Goal: Task Accomplishment & Management: Use online tool/utility

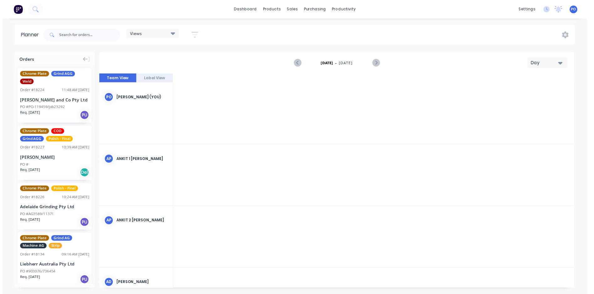
scroll to position [0, 1303]
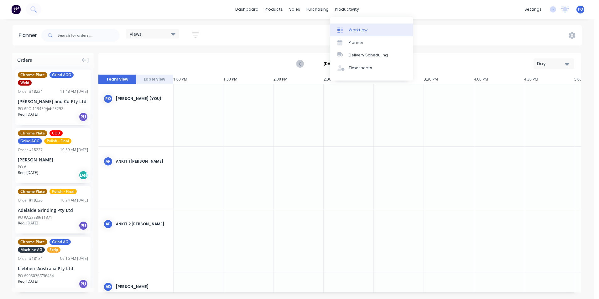
click at [358, 31] on div "Workflow" at bounding box center [358, 30] width 19 height 6
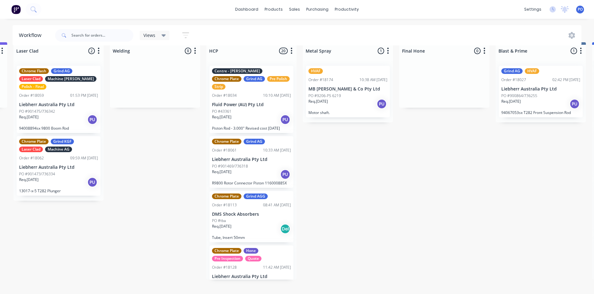
scroll to position [0, 868]
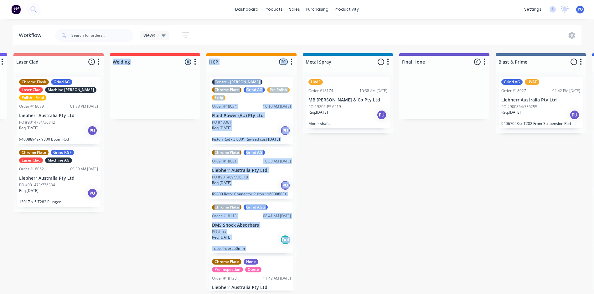
drag, startPoint x: 137, startPoint y: 241, endPoint x: 169, endPoint y: 246, distance: 32.9
click at [169, 246] on div "Submitted 4 Status colour #273444 hex #273444 Save Cancel Summaries Total order…" at bounding box center [103, 183] width 1953 height 261
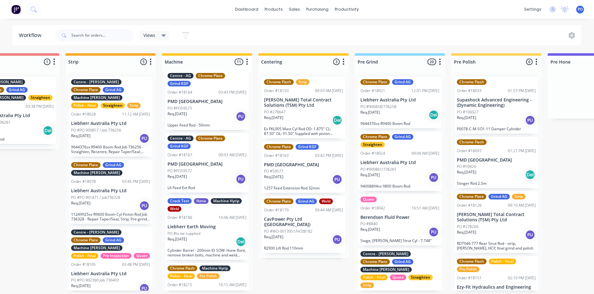
scroll to position [533, 0]
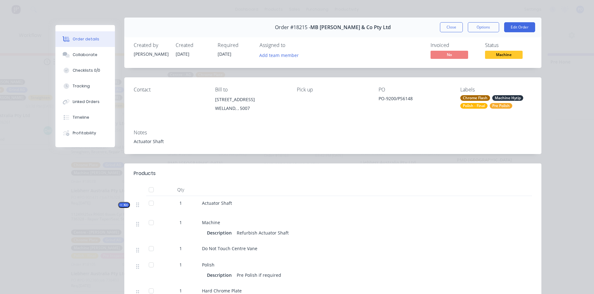
scroll to position [0, 0]
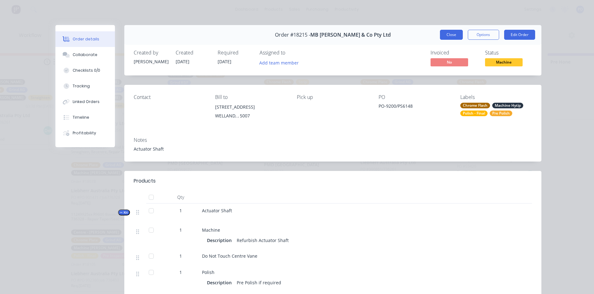
click at [453, 38] on button "Close" at bounding box center [451, 35] width 23 height 10
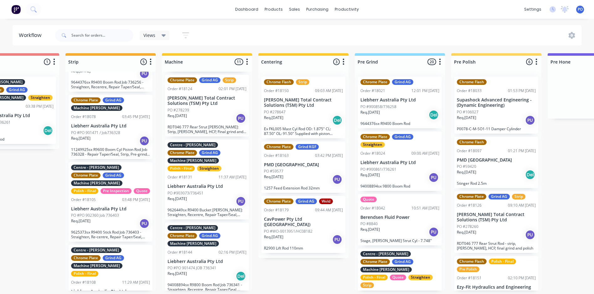
scroll to position [313, 0]
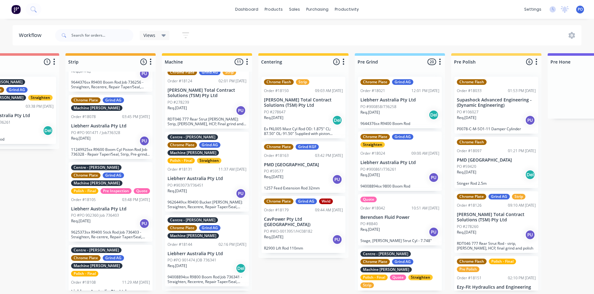
click at [212, 105] on div "Req. [DATE] PU" at bounding box center [207, 110] width 79 height 11
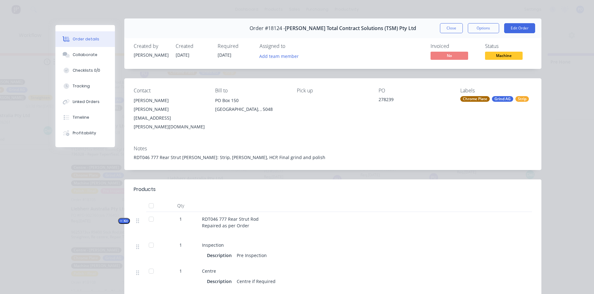
scroll to position [0, 0]
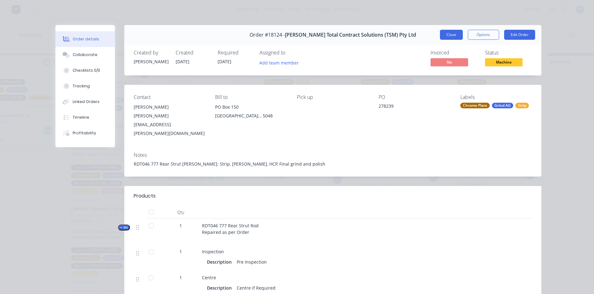
click at [455, 37] on button "Close" at bounding box center [451, 35] width 23 height 10
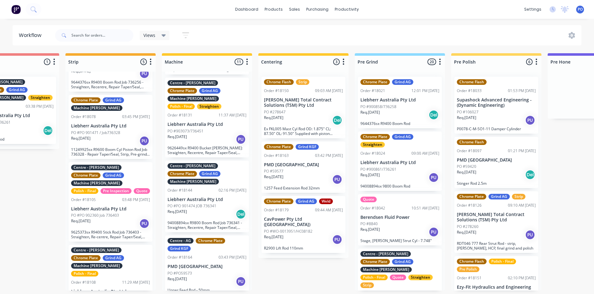
scroll to position [407, 0]
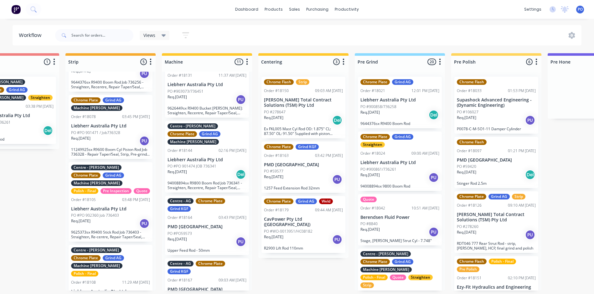
click at [217, 236] on div "Req. [DATE] PU" at bounding box center [207, 241] width 79 height 11
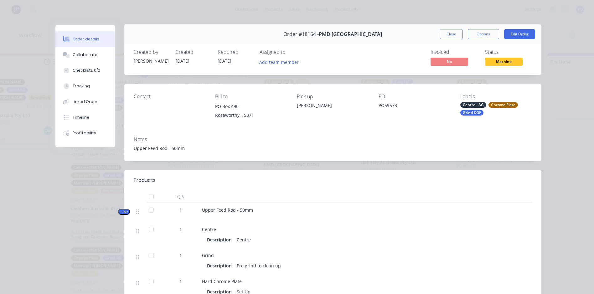
scroll to position [0, 0]
click at [452, 31] on button "Close" at bounding box center [451, 35] width 23 height 10
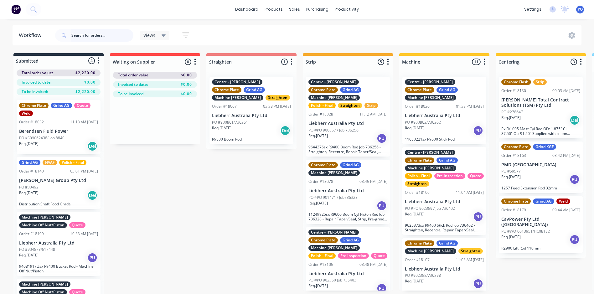
drag, startPoint x: 84, startPoint y: 31, endPoint x: 314, endPoint y: 96, distance: 239.4
click at [85, 32] on input "text" at bounding box center [102, 35] width 62 height 13
type input "18161"
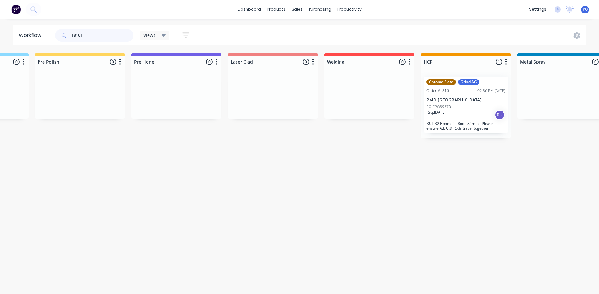
scroll to position [0, 662]
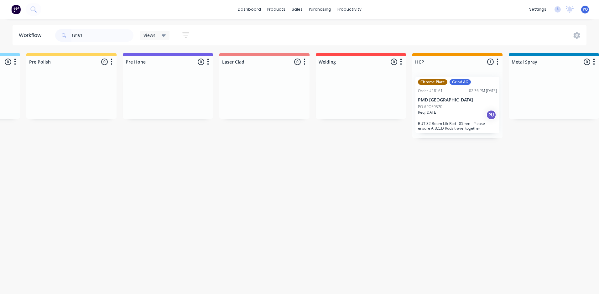
click at [464, 102] on p "PMD [GEOGRAPHIC_DATA]" at bounding box center [457, 99] width 79 height 5
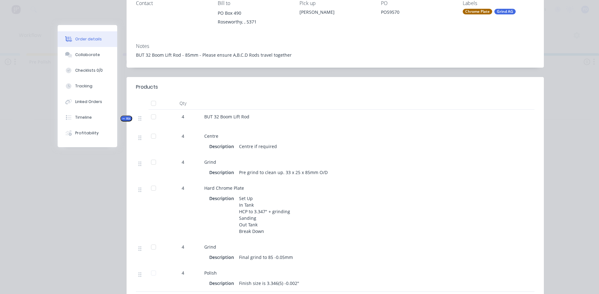
scroll to position [0, 0]
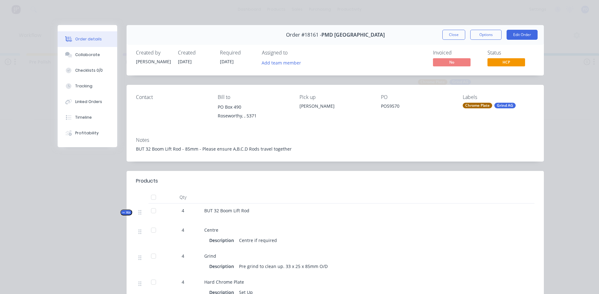
click at [453, 36] on button "Close" at bounding box center [453, 35] width 23 height 10
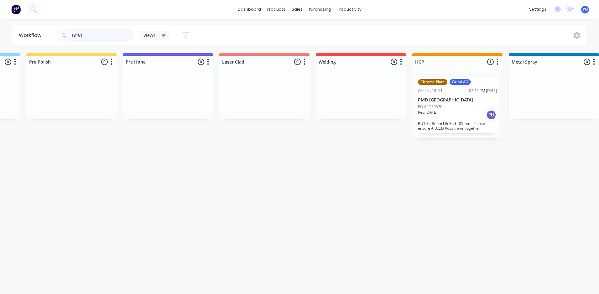
drag, startPoint x: 79, startPoint y: 36, endPoint x: 71, endPoint y: 37, distance: 8.5
click at [71, 37] on div "18161" at bounding box center [94, 35] width 78 height 13
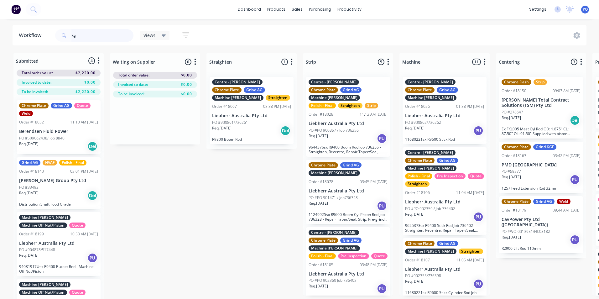
type input "kgf"
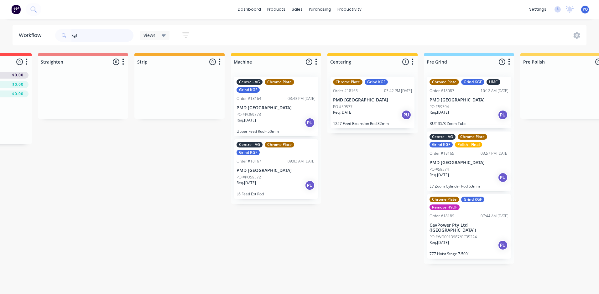
scroll to position [0, 179]
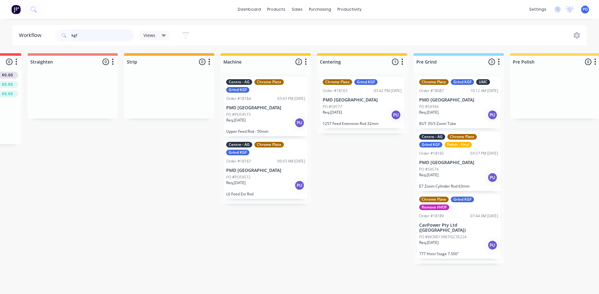
drag, startPoint x: 80, startPoint y: 36, endPoint x: 68, endPoint y: 36, distance: 12.2
click at [68, 36] on div "kgf" at bounding box center [94, 35] width 78 height 13
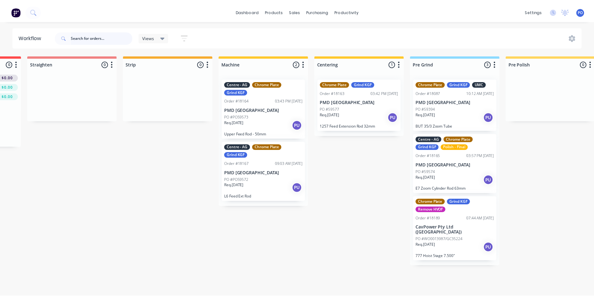
scroll to position [0, 0]
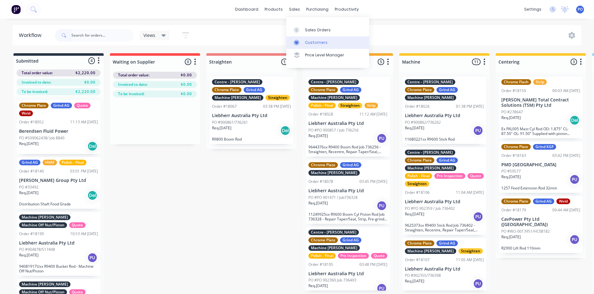
click at [309, 43] on div "Customers" at bounding box center [316, 43] width 23 height 6
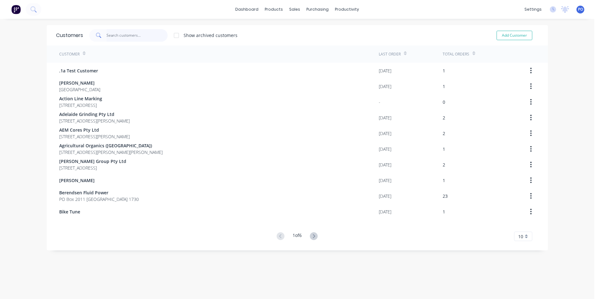
click at [118, 38] on input "text" at bounding box center [136, 35] width 61 height 13
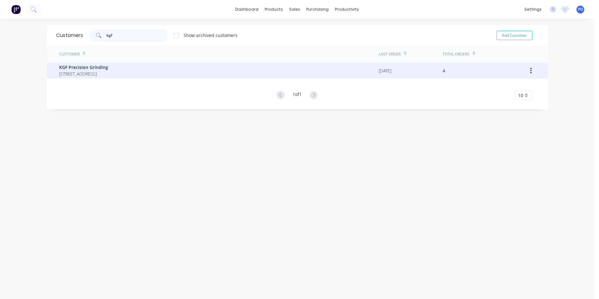
type input "kgf"
click at [142, 70] on div "KGF Precision Grinding [STREET_ADDRESS]" at bounding box center [218, 71] width 319 height 16
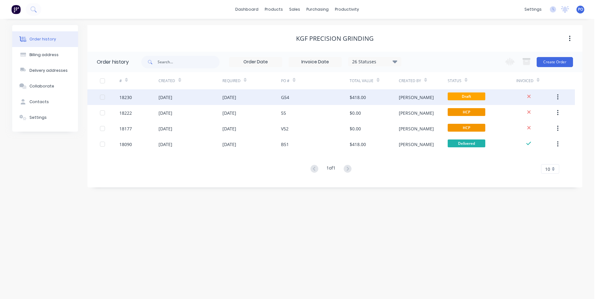
click at [315, 96] on div "G54" at bounding box center [315, 97] width 69 height 16
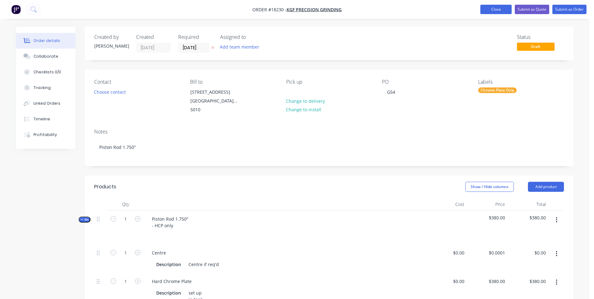
click at [496, 13] on button "Close" at bounding box center [495, 9] width 31 height 9
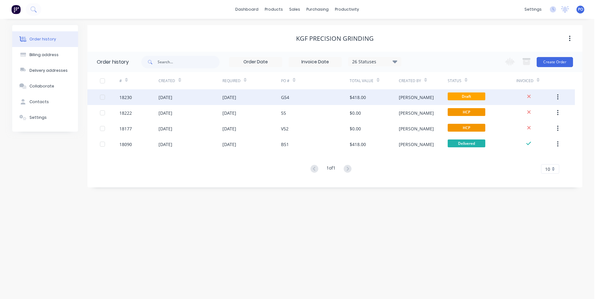
click at [556, 96] on button "button" at bounding box center [557, 96] width 15 height 11
click at [526, 128] on div "Duplicate" at bounding box center [535, 126] width 48 height 9
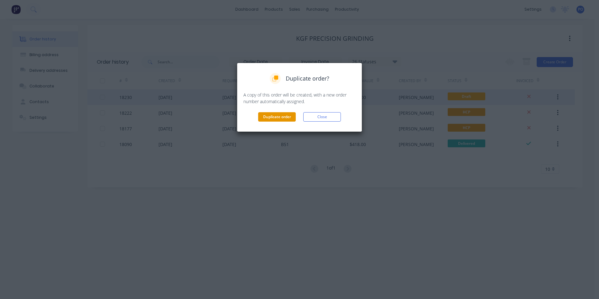
click at [274, 117] on button "Duplicate order" at bounding box center [277, 116] width 38 height 9
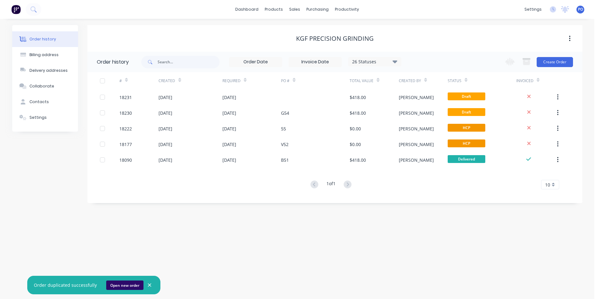
drag, startPoint x: 132, startPoint y: 281, endPoint x: 122, endPoint y: 288, distance: 12.3
click at [122, 288] on div "Order duplicated successfully Open new order" at bounding box center [93, 285] width 133 height 18
click at [122, 287] on button "Open new order" at bounding box center [124, 284] width 37 height 9
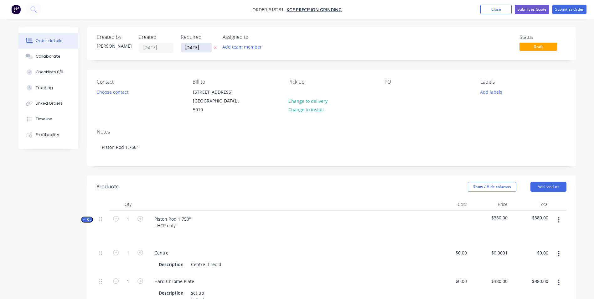
click at [208, 47] on input "[DATE]" at bounding box center [196, 47] width 31 height 9
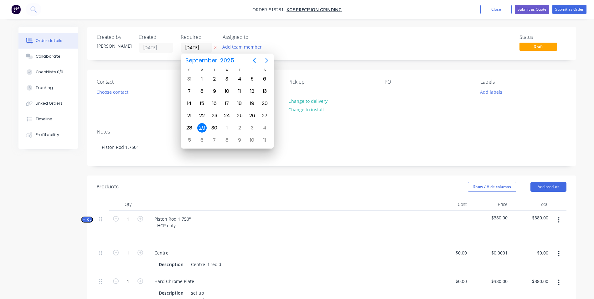
click at [267, 62] on icon "Next page" at bounding box center [266, 60] width 3 height 5
click at [204, 115] on div "20" at bounding box center [201, 115] width 9 height 9
type input "20/10/25"
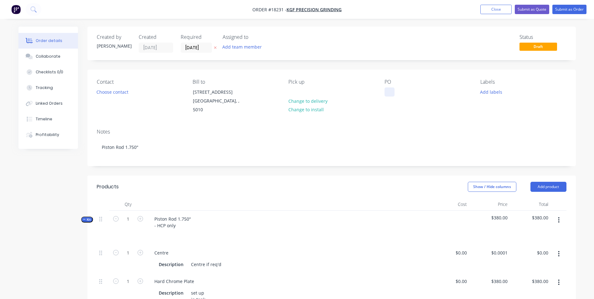
click at [389, 94] on div at bounding box center [390, 91] width 10 height 9
click at [498, 92] on button "Add labels" at bounding box center [491, 91] width 29 height 8
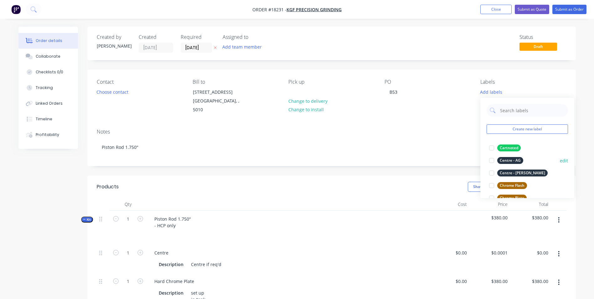
click at [522, 160] on div "Centre - AG" at bounding box center [510, 160] width 26 height 7
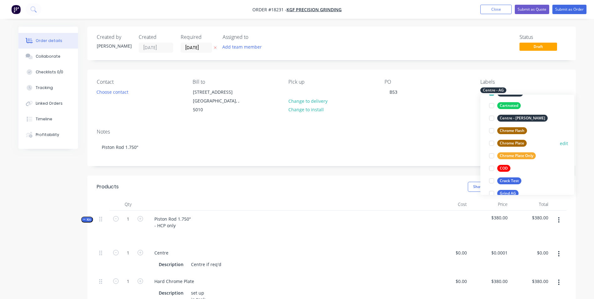
scroll to position [63, 0]
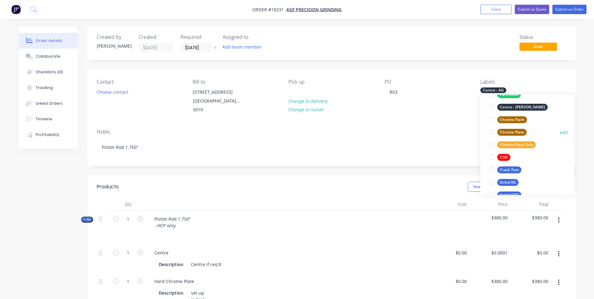
click at [516, 131] on div "Chrome Plate" at bounding box center [511, 132] width 29 height 7
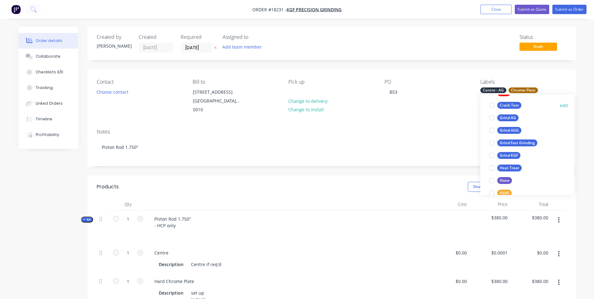
scroll to position [150, 0]
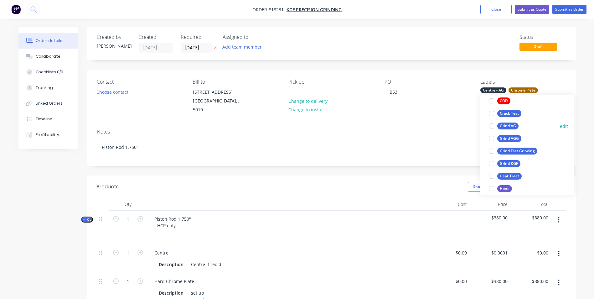
click at [511, 125] on div "Grind AG" at bounding box center [507, 125] width 21 height 7
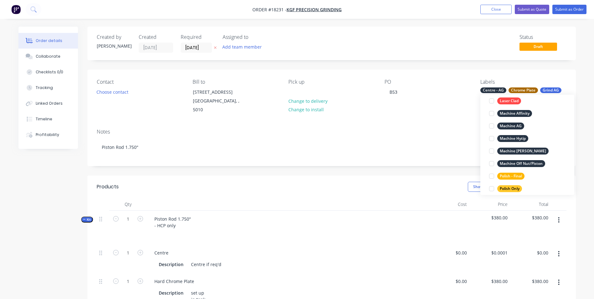
scroll to position [263, 0]
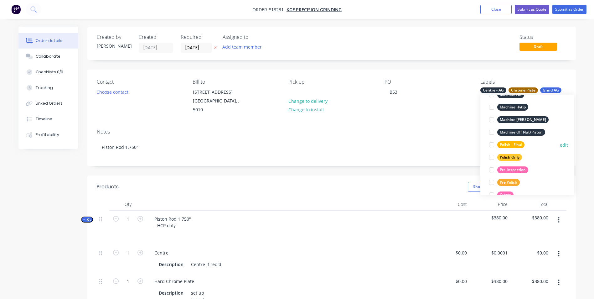
click at [522, 146] on div "Polish - Final" at bounding box center [510, 144] width 27 height 7
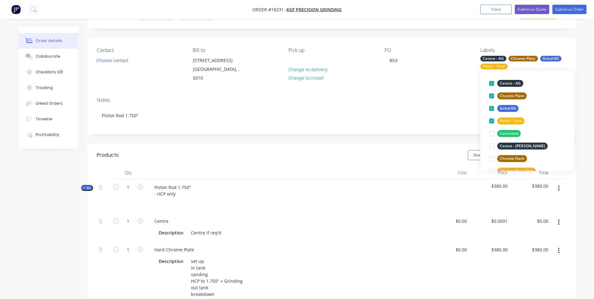
scroll to position [31, 0]
click at [545, 57] on div "Grind AG" at bounding box center [550, 59] width 21 height 6
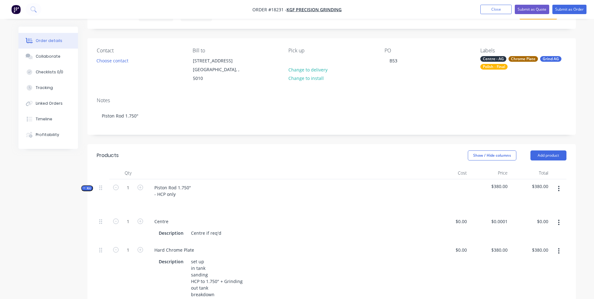
click at [546, 59] on div "Grind AG" at bounding box center [550, 59] width 21 height 6
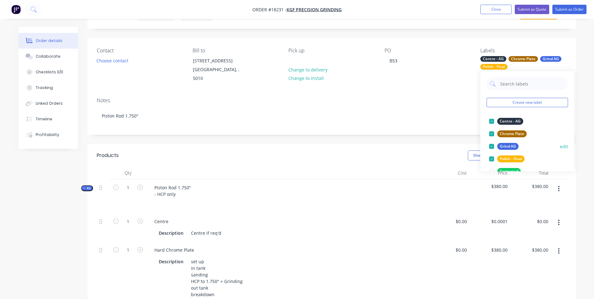
click at [491, 145] on div at bounding box center [491, 146] width 13 height 13
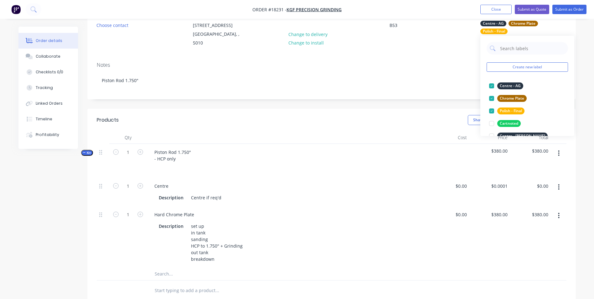
scroll to position [63, 0]
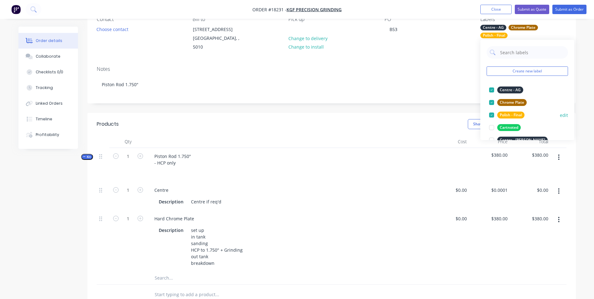
click at [490, 115] on div at bounding box center [491, 115] width 13 height 13
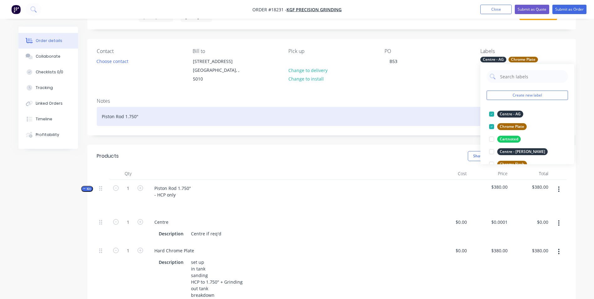
scroll to position [0, 0]
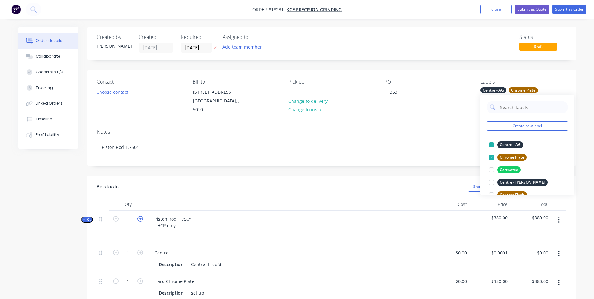
click at [139, 216] on icon "button" at bounding box center [140, 219] width 6 height 6
type input "2"
type input "$760.00"
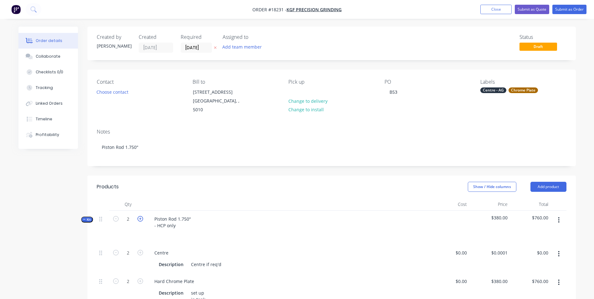
click at [139, 216] on icon "button" at bounding box center [140, 219] width 6 height 6
type input "3"
type input "$1,140.00"
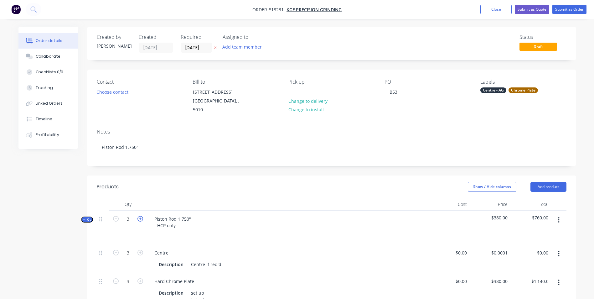
click at [139, 216] on icon "button" at bounding box center [140, 219] width 6 height 6
type input "4"
type input "$1,520.00"
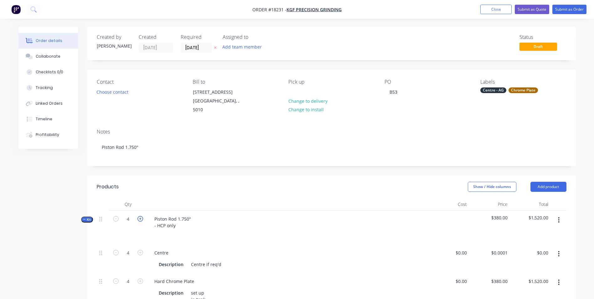
click at [139, 216] on icon "button" at bounding box center [140, 219] width 6 height 6
type input "5"
type input "$1,900.00"
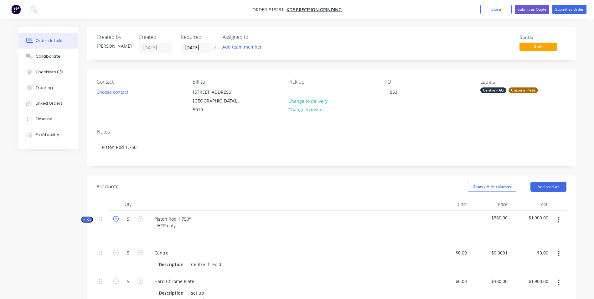
click at [115, 216] on icon "button" at bounding box center [116, 219] width 6 height 6
type input "4"
type input "$1,520.00"
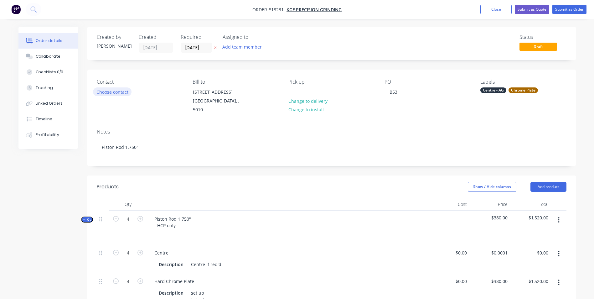
click at [124, 92] on button "Choose contact" at bounding box center [112, 91] width 39 height 8
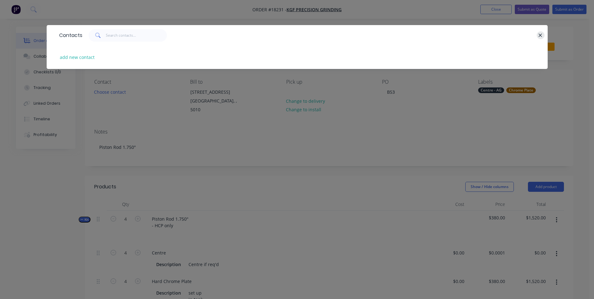
click at [540, 35] on icon "button" at bounding box center [540, 35] width 3 height 3
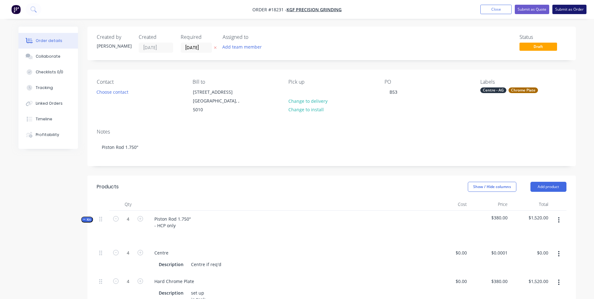
click at [567, 10] on button "Submit as Order" at bounding box center [569, 9] width 34 height 9
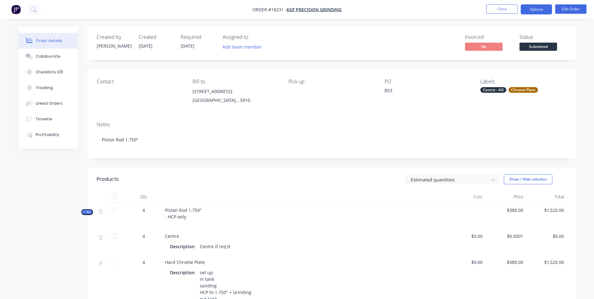
click at [539, 10] on button "Options" at bounding box center [536, 9] width 31 height 10
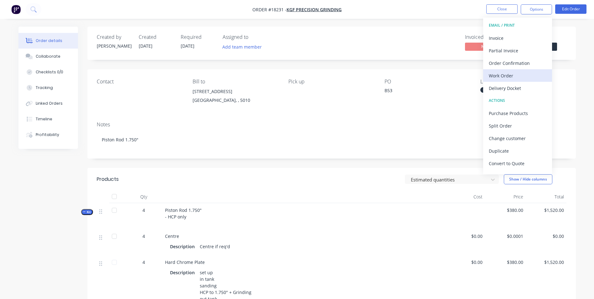
click at [515, 75] on div "Work Order" at bounding box center [518, 75] width 58 height 9
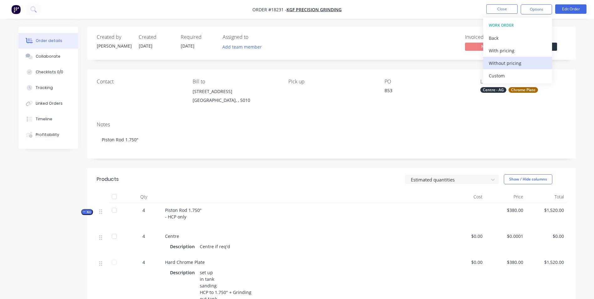
click at [521, 65] on div "Without pricing" at bounding box center [518, 63] width 58 height 9
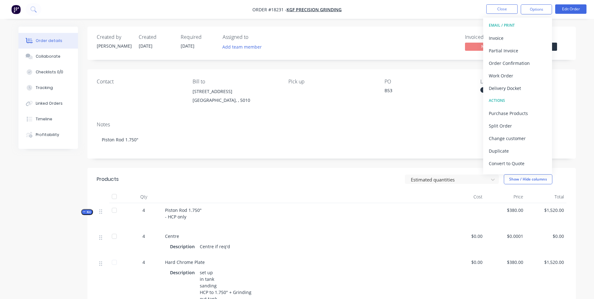
click at [430, 52] on div "Invoiced No Status Submitted" at bounding box center [425, 43] width 281 height 18
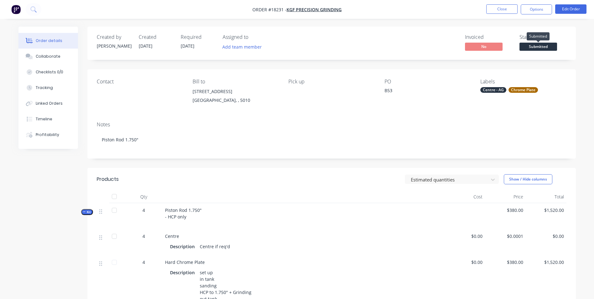
click at [552, 47] on span "Submitted" at bounding box center [539, 47] width 38 height 8
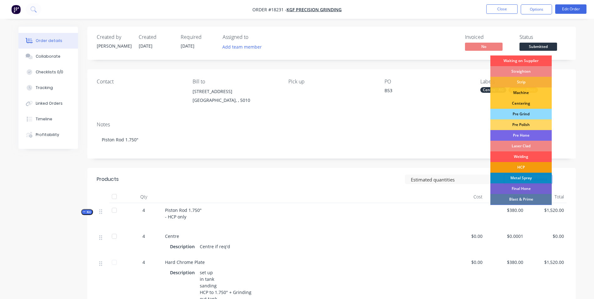
click at [526, 166] on div "HCP" at bounding box center [520, 167] width 61 height 11
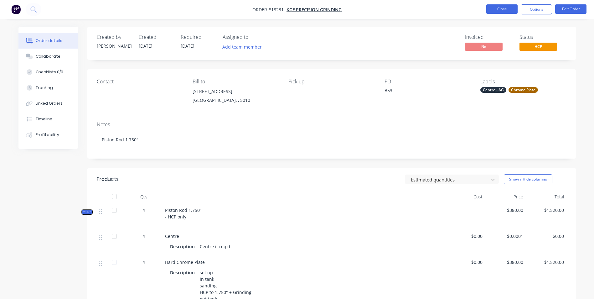
click at [508, 12] on button "Close" at bounding box center [501, 8] width 31 height 9
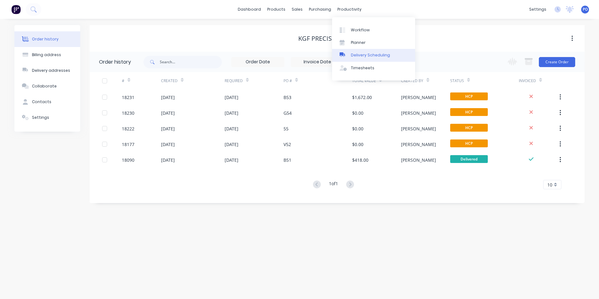
click at [373, 53] on div "Delivery Scheduling" at bounding box center [370, 55] width 39 height 6
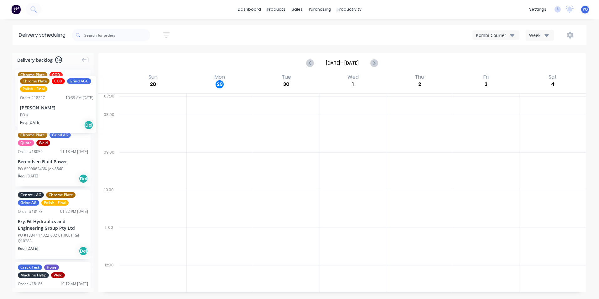
drag, startPoint x: 58, startPoint y: 107, endPoint x: 18, endPoint y: 69, distance: 55.8
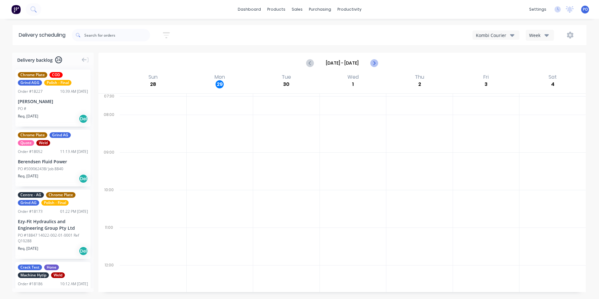
click at [376, 63] on icon "Next page" at bounding box center [374, 63] width 8 height 8
click at [376, 61] on icon "Next page" at bounding box center [374, 63] width 8 height 8
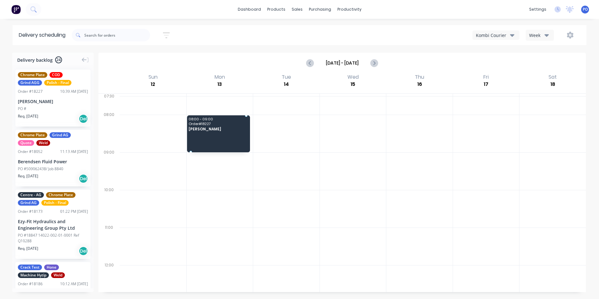
drag, startPoint x: 40, startPoint y: 97, endPoint x: 201, endPoint y: 126, distance: 163.5
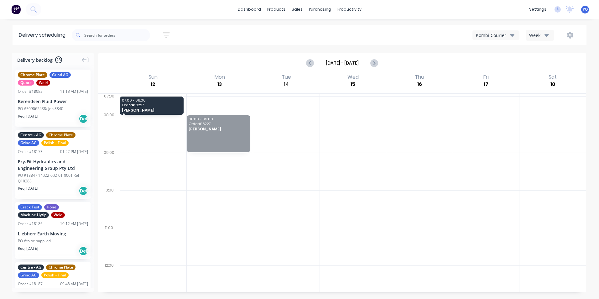
drag, startPoint x: 218, startPoint y: 134, endPoint x: 71, endPoint y: 75, distance: 158.5
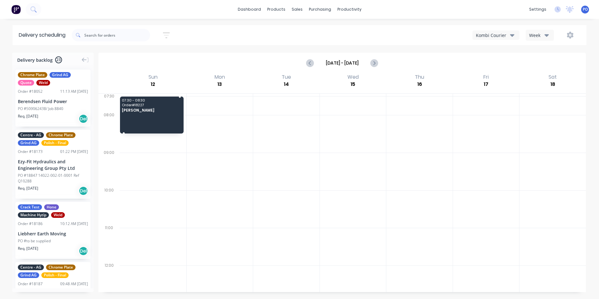
drag, startPoint x: 157, startPoint y: 104, endPoint x: 54, endPoint y: 122, distance: 104.9
click at [54, 122] on div "Delivery backlog 23 Chrome Plate Grind AG Quote Weld Order # 18052 11:13 AM 26/…" at bounding box center [299, 176] width 599 height 246
click at [85, 60] on icon at bounding box center [84, 60] width 5 height 4
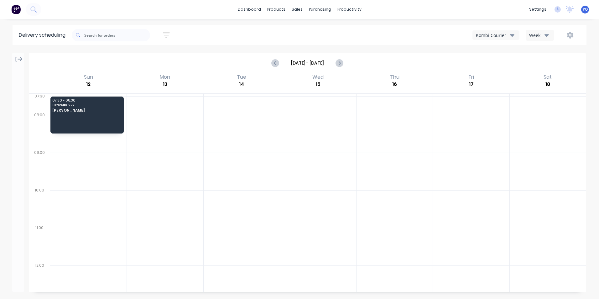
click at [182, 172] on div at bounding box center [165, 172] width 76 height 38
click at [278, 65] on icon "Previous page" at bounding box center [276, 63] width 8 height 8
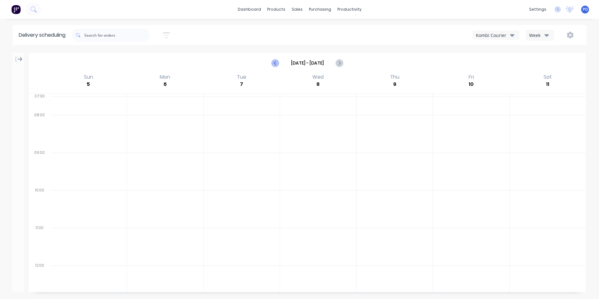
click at [277, 66] on icon "Previous page" at bounding box center [276, 63] width 8 height 8
click at [337, 65] on icon "Next page" at bounding box center [339, 63] width 8 height 8
click at [338, 65] on icon "Next page" at bounding box center [339, 63] width 8 height 8
type input "Oct 12 - Oct 18"
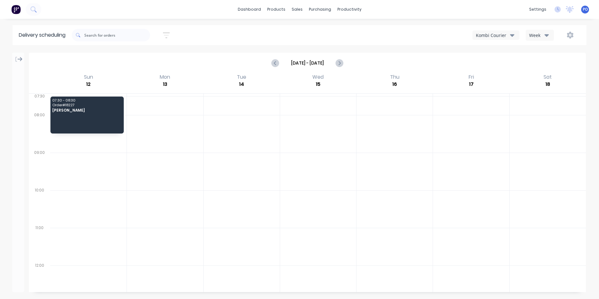
click at [550, 34] on button "Week" at bounding box center [540, 35] width 28 height 11
click at [568, 33] on icon "button" at bounding box center [570, 35] width 7 height 7
click at [429, 39] on div "Kombi Courier Week Run Sheet Settings" at bounding box center [451, 34] width 257 height 11
click at [367, 56] on div "Delivery Scheduling" at bounding box center [370, 55] width 39 height 6
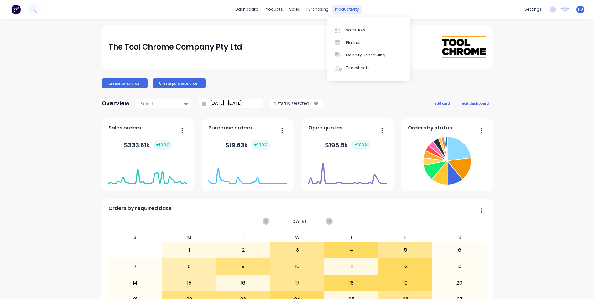
click at [353, 11] on div "productivity" at bounding box center [347, 9] width 30 height 9
click at [357, 27] on link "Workflow" at bounding box center [368, 29] width 83 height 13
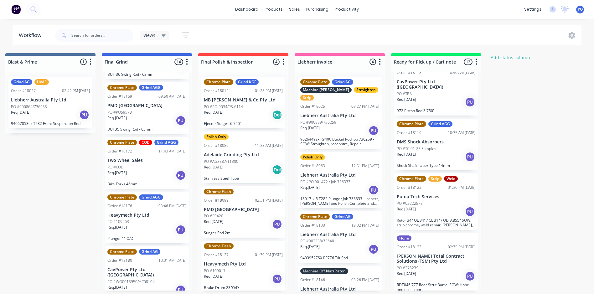
scroll to position [402, 0]
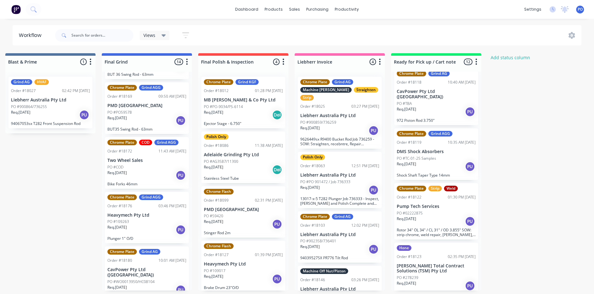
click at [444, 216] on div "Req. 10/10/25 PU" at bounding box center [436, 221] width 79 height 11
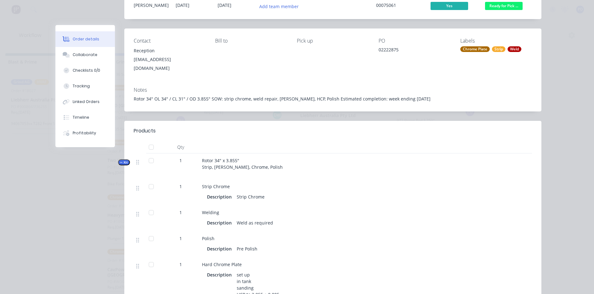
scroll to position [0, 0]
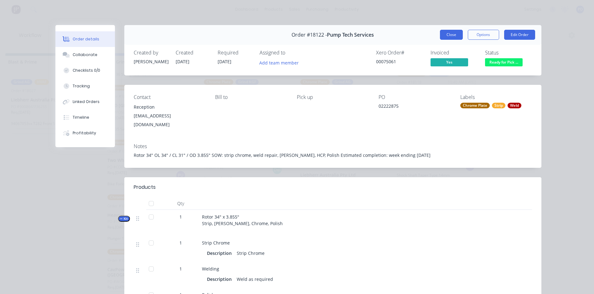
click at [450, 37] on button "Close" at bounding box center [451, 35] width 23 height 10
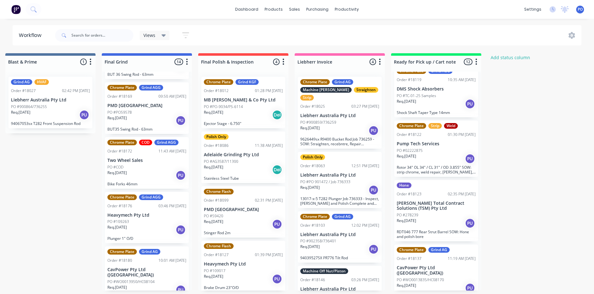
scroll to position [25, 1359]
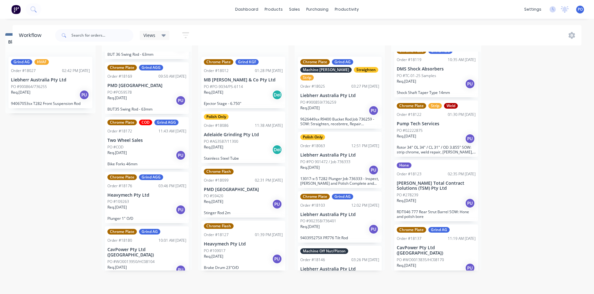
click at [448, 117] on div "Chrome Plate Strip Weld Order #18122 01:30 PM 15/09/25 Pump Tech Services PO #0…" at bounding box center [436, 129] width 84 height 56
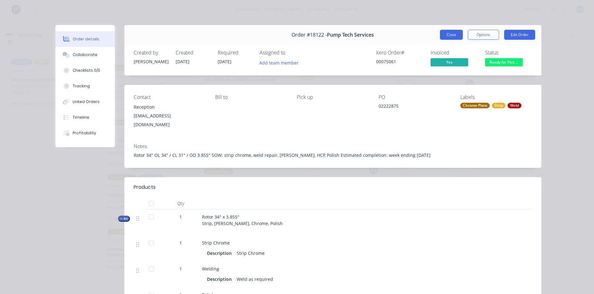
click at [442, 36] on button "Close" at bounding box center [451, 35] width 23 height 10
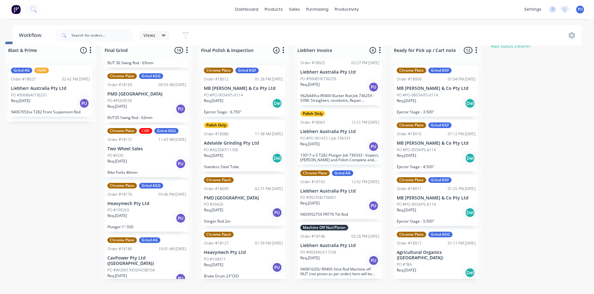
scroll to position [0, 1359]
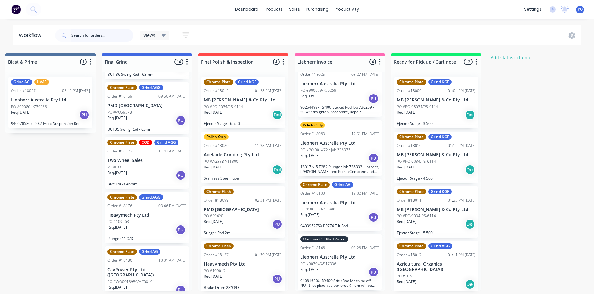
click at [88, 37] on input "text" at bounding box center [102, 35] width 62 height 13
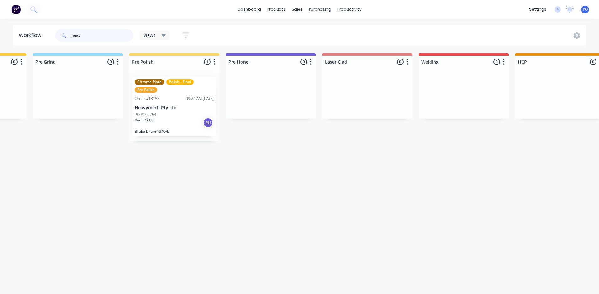
scroll to position [0, 559]
click at [186, 112] on div "PO #109254" at bounding box center [175, 115] width 79 height 6
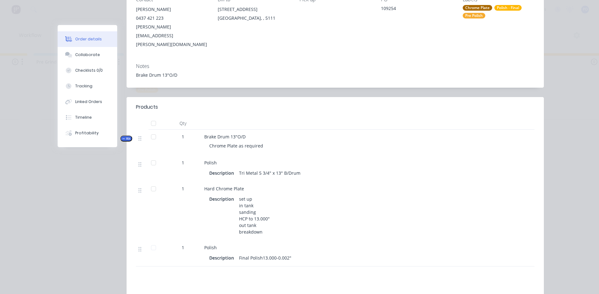
scroll to position [0, 0]
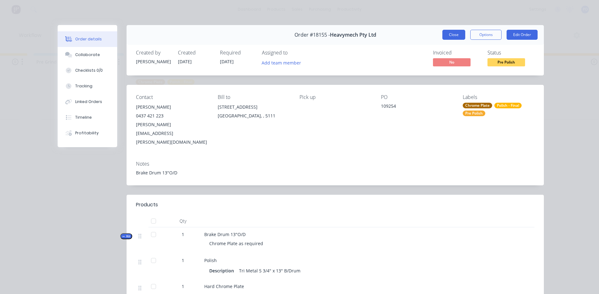
click at [454, 38] on button "Close" at bounding box center [453, 35] width 23 height 10
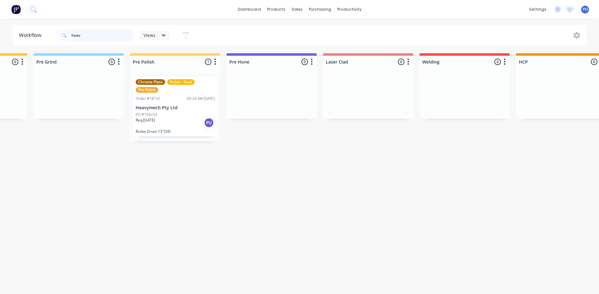
click at [84, 31] on input "heav" at bounding box center [102, 35] width 62 height 13
type input "h"
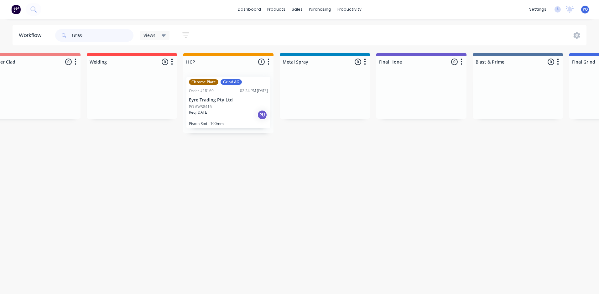
scroll to position [0, 890]
click at [88, 37] on input "18160" at bounding box center [102, 35] width 62 height 13
type input "1"
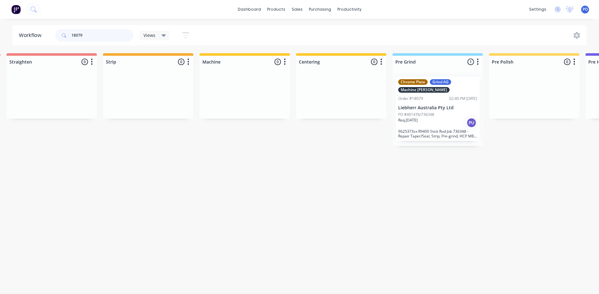
scroll to position [0, 203]
click at [95, 40] on input "18079" at bounding box center [102, 35] width 62 height 13
type input "1"
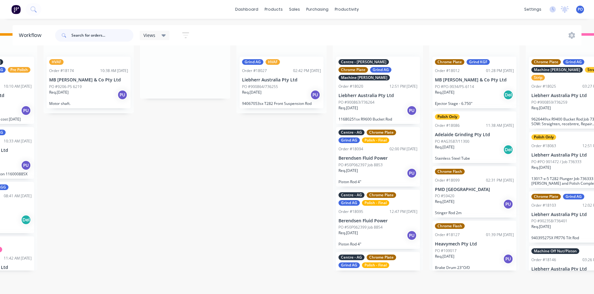
scroll to position [25, 0]
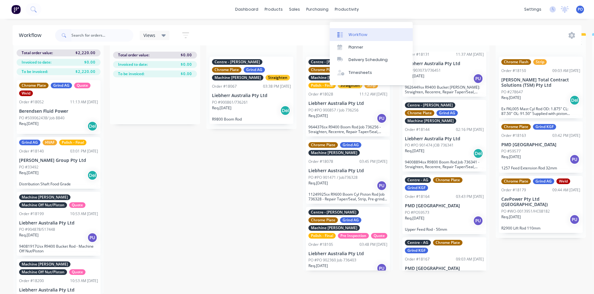
click at [345, 32] on div at bounding box center [341, 35] width 9 height 6
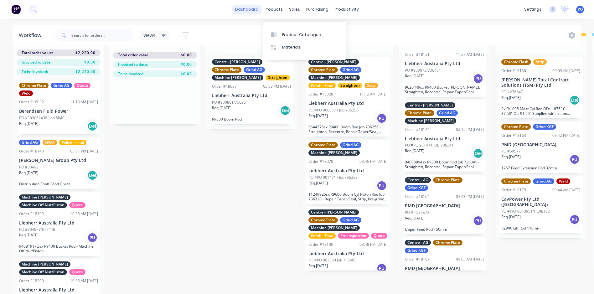
click at [260, 12] on link "dashboard" at bounding box center [246, 9] width 29 height 9
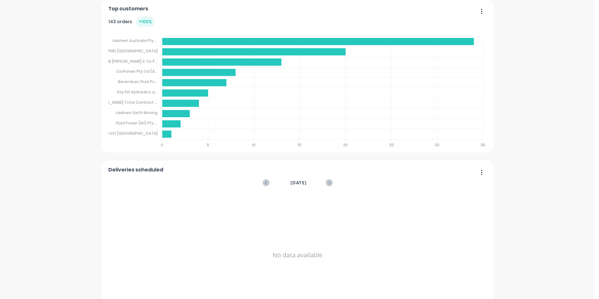
scroll to position [376, 0]
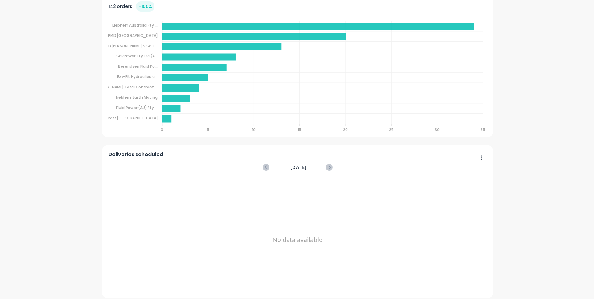
click at [481, 156] on button "button" at bounding box center [479, 158] width 13 height 10
click at [329, 168] on icon at bounding box center [329, 167] width 7 height 7
click at [262, 167] on icon at bounding box center [265, 167] width 7 height 7
click at [324, 166] on div "August 2025" at bounding box center [297, 167] width 69 height 7
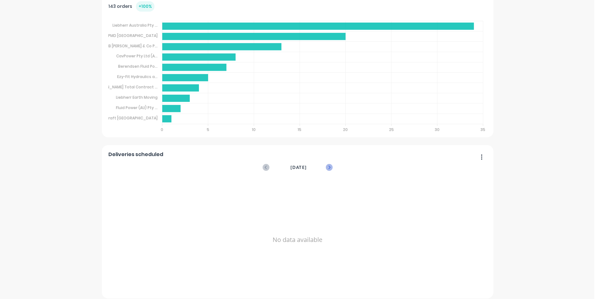
click at [328, 166] on icon at bounding box center [329, 166] width 2 height 3
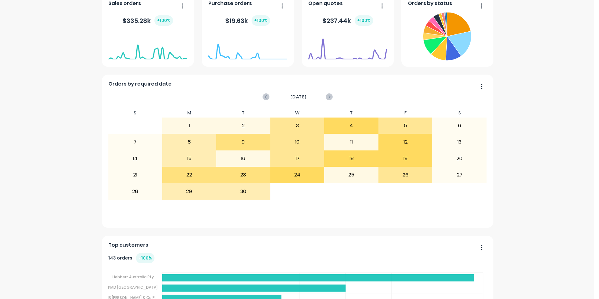
scroll to position [31, 0]
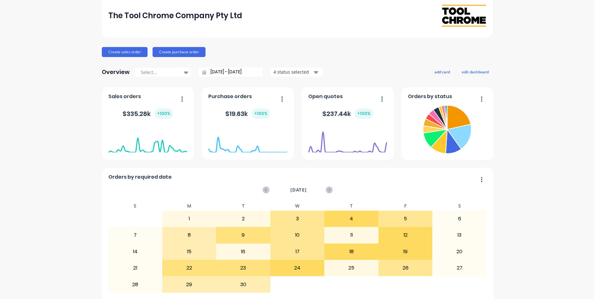
click at [317, 70] on button "4 status selected" at bounding box center [296, 71] width 53 height 9
click at [472, 71] on button "edit dashboard" at bounding box center [475, 72] width 35 height 8
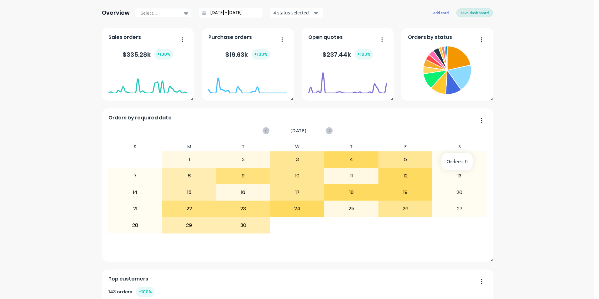
scroll to position [37, 0]
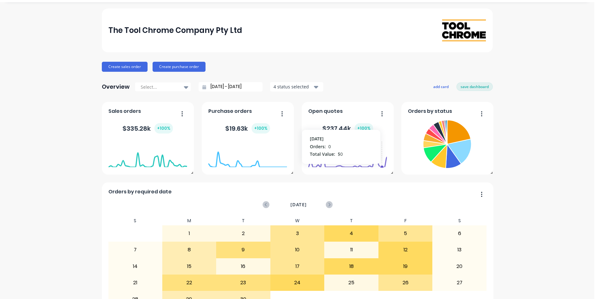
scroll to position [0, 0]
